Goal: Check status: Check status

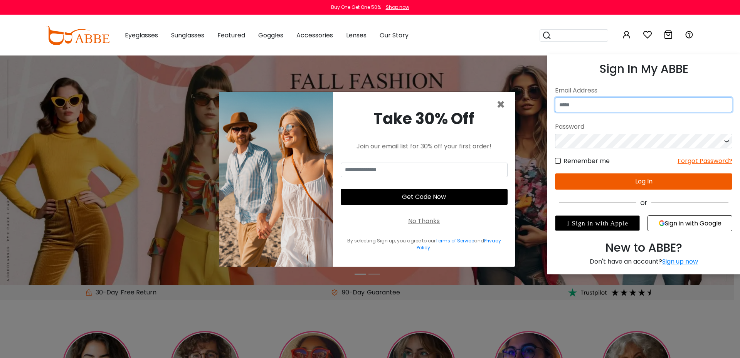
type input "**********"
click at [608, 184] on button "Log In" at bounding box center [643, 182] width 177 height 16
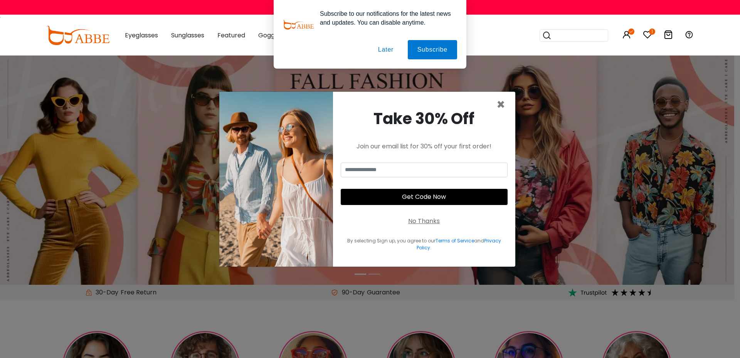
click at [390, 51] on button "Later" at bounding box center [386, 49] width 35 height 19
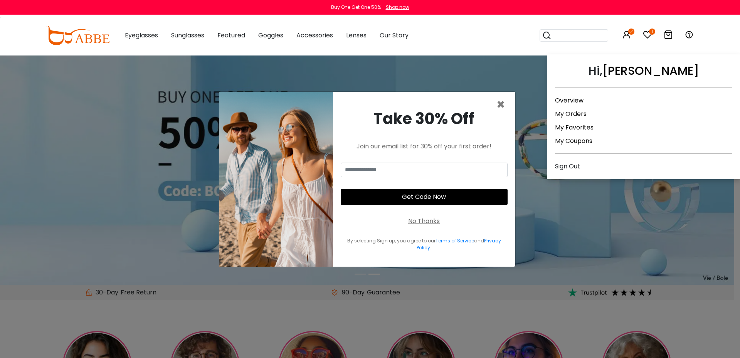
click at [572, 115] on link "My Orders" at bounding box center [571, 114] width 32 height 9
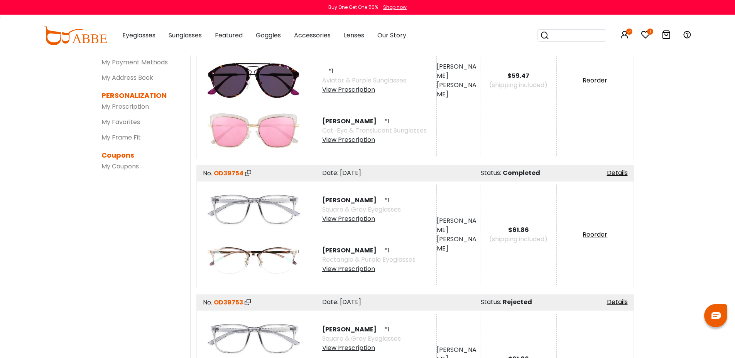
scroll to position [154, 0]
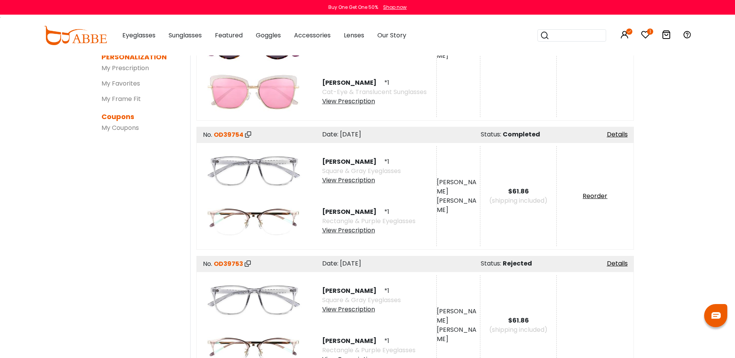
click at [277, 177] on img at bounding box center [253, 171] width 100 height 50
click at [622, 133] on link "Details" at bounding box center [617, 134] width 21 height 9
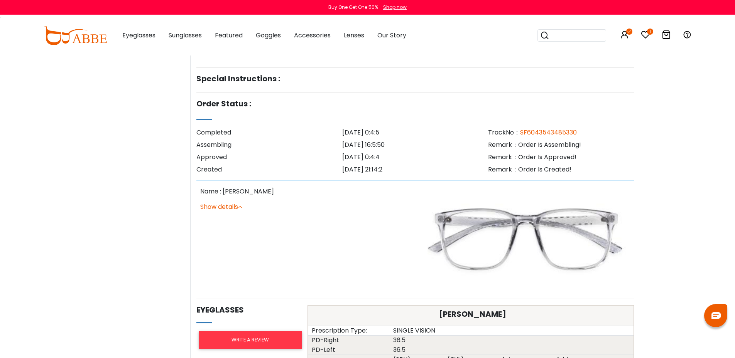
scroll to position [309, 0]
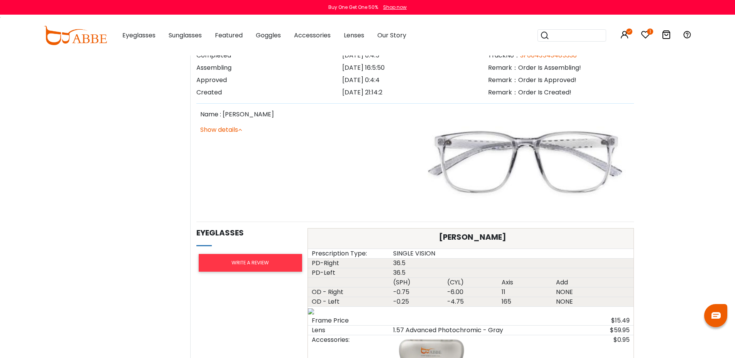
click at [233, 127] on link "Show details" at bounding box center [221, 129] width 42 height 9
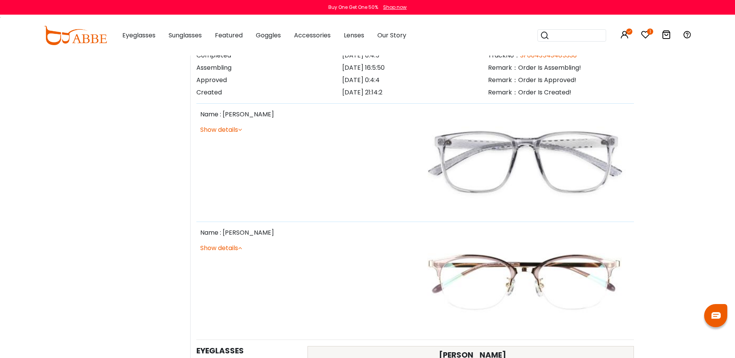
click at [233, 128] on link "Show details" at bounding box center [221, 129] width 42 height 9
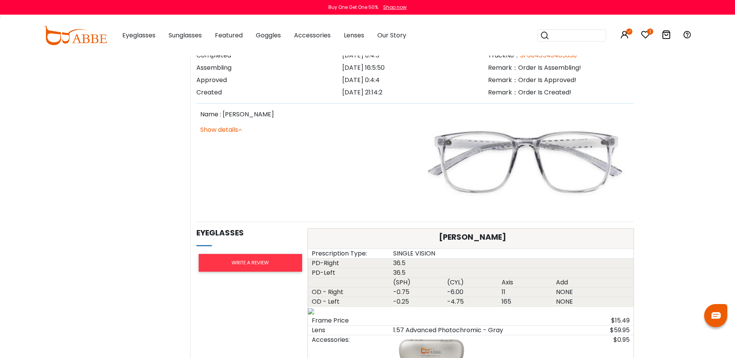
click at [551, 165] on img at bounding box center [524, 163] width 211 height 106
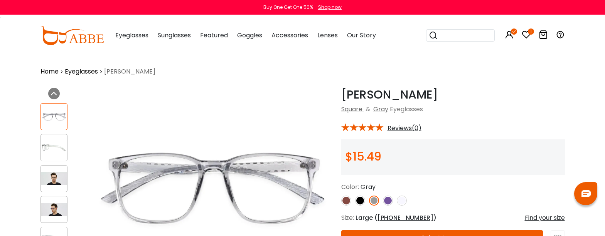
scroll to position [116, 0]
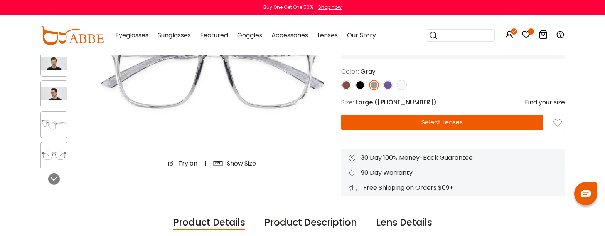
drag, startPoint x: 398, startPoint y: 101, endPoint x: 407, endPoint y: 110, distance: 12.8
click at [398, 101] on span "[PHONE_NUMBER]" at bounding box center [406, 102] width 56 height 9
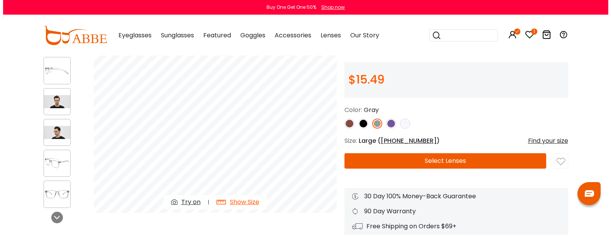
scroll to position [39, 0]
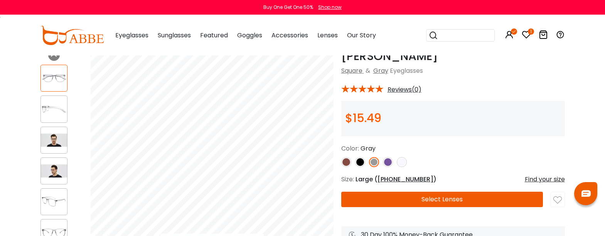
click at [393, 181] on span "[PHONE_NUMBER]" at bounding box center [406, 179] width 56 height 9
click at [540, 179] on div "Find your size" at bounding box center [545, 179] width 40 height 9
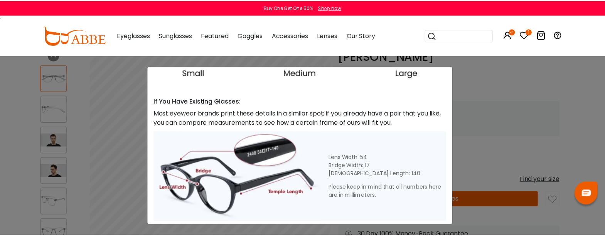
scroll to position [309, 0]
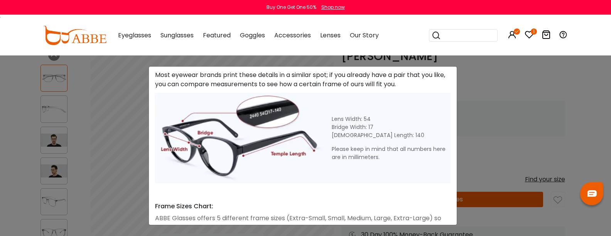
click at [521, 104] on div "Size Guide × A Skill For Finding Suitable Glasses Size: Use a Credit Card Place…" at bounding box center [305, 118] width 611 height 236
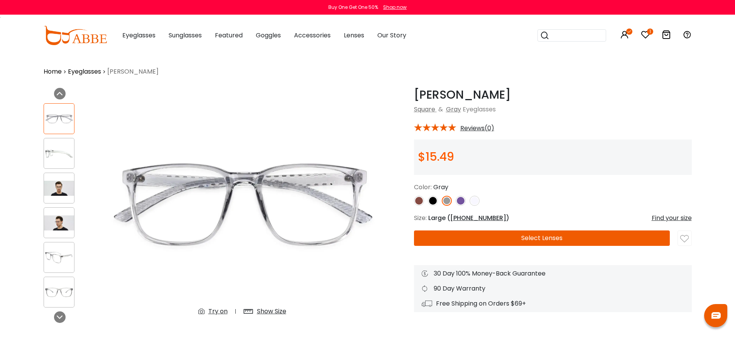
click at [266, 314] on div "Show Size" at bounding box center [271, 311] width 29 height 9
